Goal: Information Seeking & Learning: Understand process/instructions

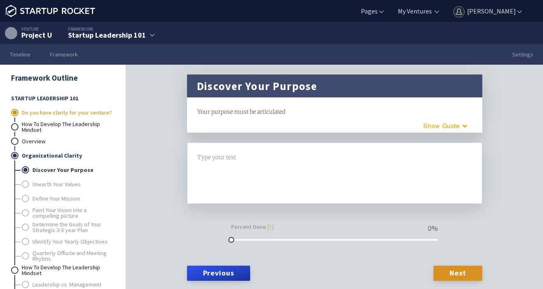
click at [59, 113] on link "Do you have clarity for your venture?" at bounding box center [68, 113] width 92 height 14
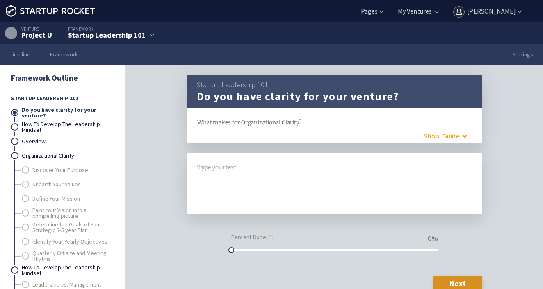
drag, startPoint x: 312, startPoint y: 121, endPoint x: 200, endPoint y: 120, distance: 112.3
click at [198, 118] on div "What makes for Organizational Clarity?" at bounding box center [334, 122] width 275 height 9
copy span "What makes for Organizational Clarity?"
click at [66, 168] on link "Discover Your Purpose" at bounding box center [72, 170] width 81 height 14
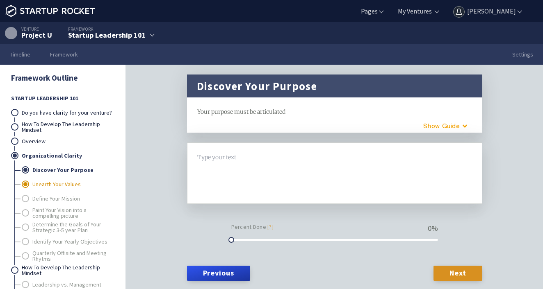
click at [68, 182] on link "Unearth Your Values" at bounding box center [72, 184] width 81 height 14
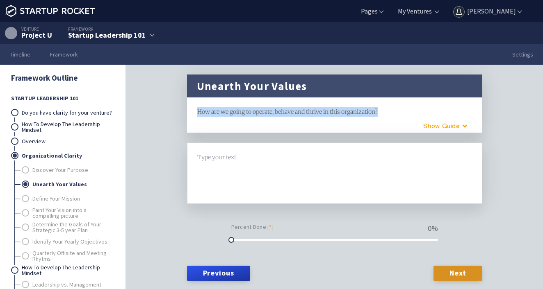
drag, startPoint x: 389, startPoint y: 109, endPoint x: 193, endPoint y: 106, distance: 196.4
click at [186, 103] on div "Unearth Your Values framework How are we going to operate, behave and thrive in…" at bounding box center [334, 190] width 315 height 230
copy span "How are we going to operate, behave and thrive in this organization?"
click at [66, 198] on link "Define Your Mission" at bounding box center [72, 199] width 81 height 14
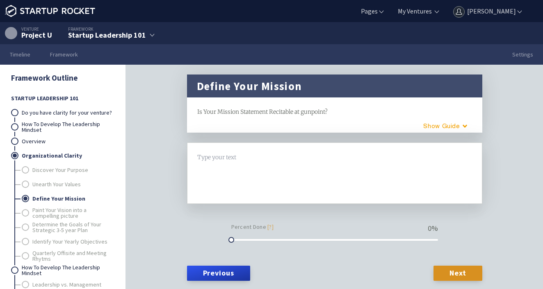
click at [280, 113] on span "Is Your Mission Statement Recitable at gunpoint?" at bounding box center [262, 111] width 130 height 7
click at [270, 114] on span "Is Your Mission Statement Recitable at gunpoint?" at bounding box center [262, 111] width 130 height 7
click at [334, 114] on div "Is Your Mission Statement Recitable at gunpoint?" at bounding box center [334, 111] width 275 height 9
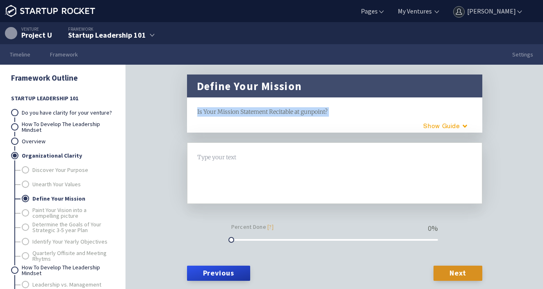
click at [339, 109] on div "Is Your Mission Statement Recitable at gunpoint?" at bounding box center [334, 111] width 275 height 9
drag, startPoint x: 332, startPoint y: 105, endPoint x: 338, endPoint y: 100, distance: 6.7
click at [332, 105] on div "Define Your Mission framework Is Your Mission Statement Recitable at gunpoint? …" at bounding box center [334, 104] width 295 height 58
click at [521, 95] on div "Define Your Mission framework Is Your Mission Statement Recitable at gunpoint? …" at bounding box center [334, 190] width 417 height 250
click at [284, 110] on span "Is Your Mission Statement Recitable at gunpoint?" at bounding box center [262, 111] width 130 height 7
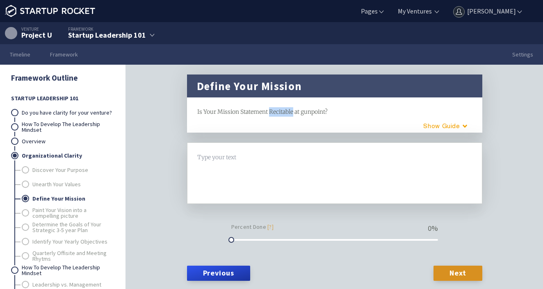
click at [284, 110] on span "Is Your Mission Statement Recitable at gunpoint?" at bounding box center [262, 111] width 130 height 7
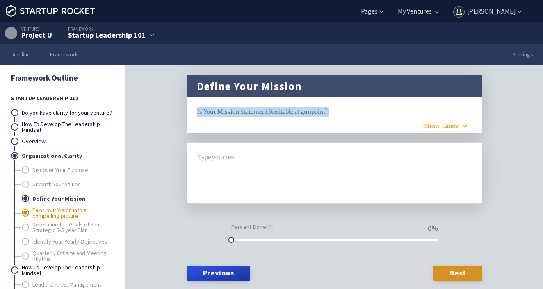
click at [45, 214] on link "Paint Your Vision into a compelling picture" at bounding box center [72, 213] width 81 height 14
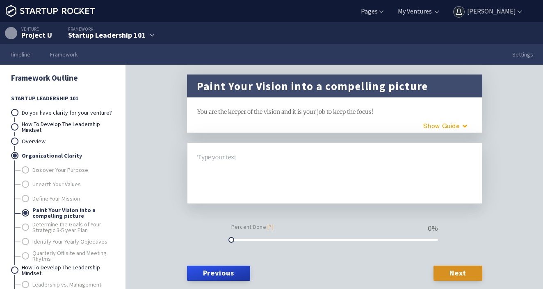
click at [169, 79] on div "Paint Your Vision into a compelling picture framework You are the keeper of the…" at bounding box center [334, 190] width 417 height 250
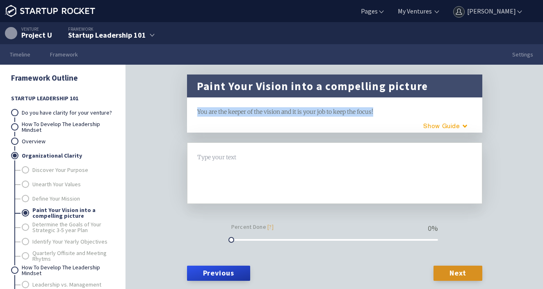
drag, startPoint x: 390, startPoint y: 110, endPoint x: 191, endPoint y: 111, distance: 198.8
click at [198, 103] on div "Paint Your Vision into a compelling picture framework You are the keeper of the…" at bounding box center [334, 104] width 295 height 58
copy span "You are the keeper of the vision and it is your job to keep the focus!"
click at [58, 226] on link "Determine the Goals of Your Strategic 3-5 year Plan" at bounding box center [72, 228] width 81 height 14
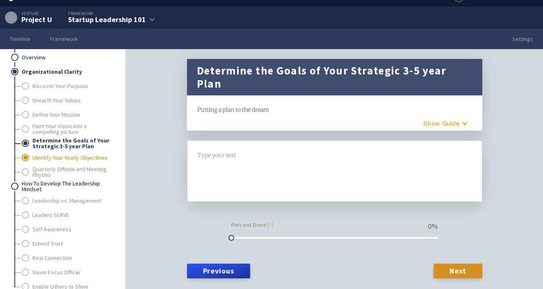
scroll to position [25, 0]
